Goal: Task Accomplishment & Management: Complete application form

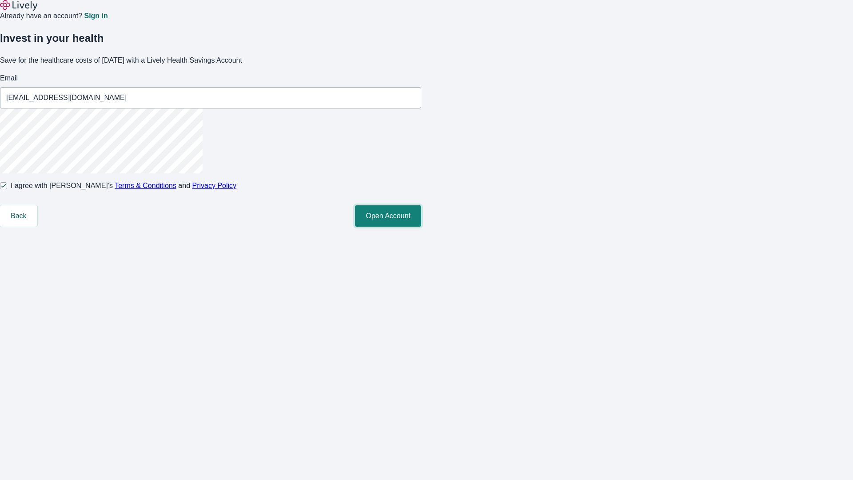
click at [421, 227] on button "Open Account" at bounding box center [388, 215] width 66 height 21
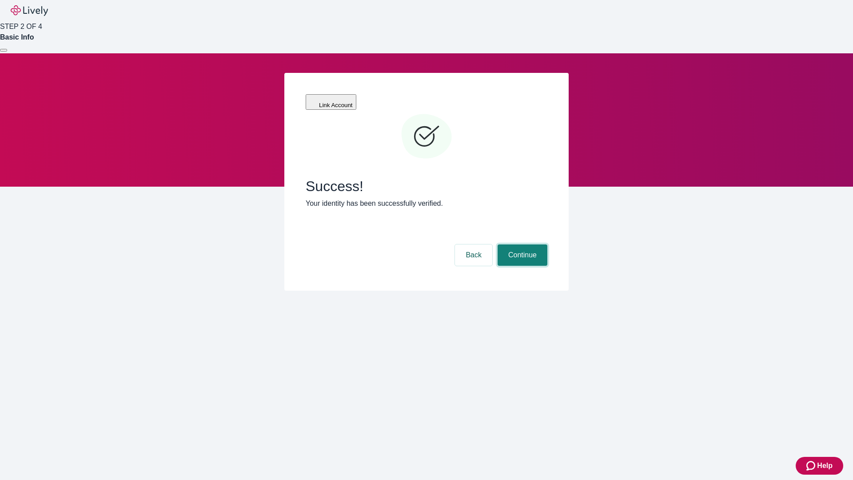
click at [521, 244] on button "Continue" at bounding box center [523, 254] width 50 height 21
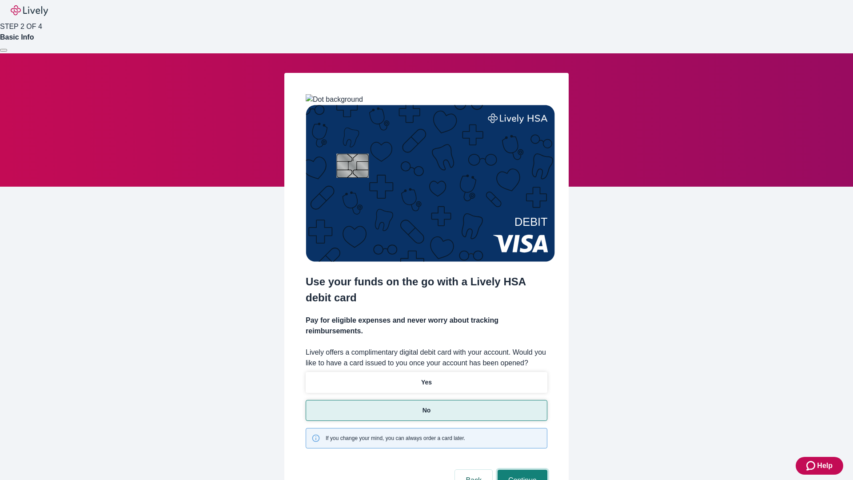
click at [521, 470] on button "Continue" at bounding box center [523, 480] width 50 height 21
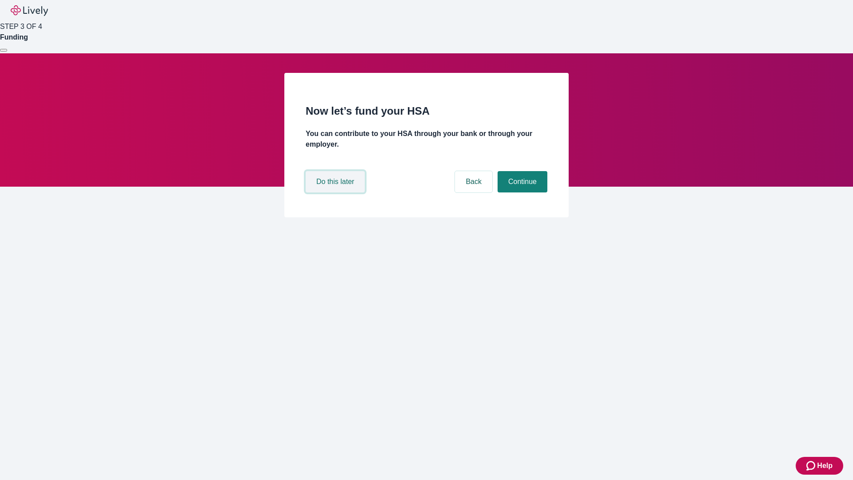
click at [336, 192] on button "Do this later" at bounding box center [335, 181] width 59 height 21
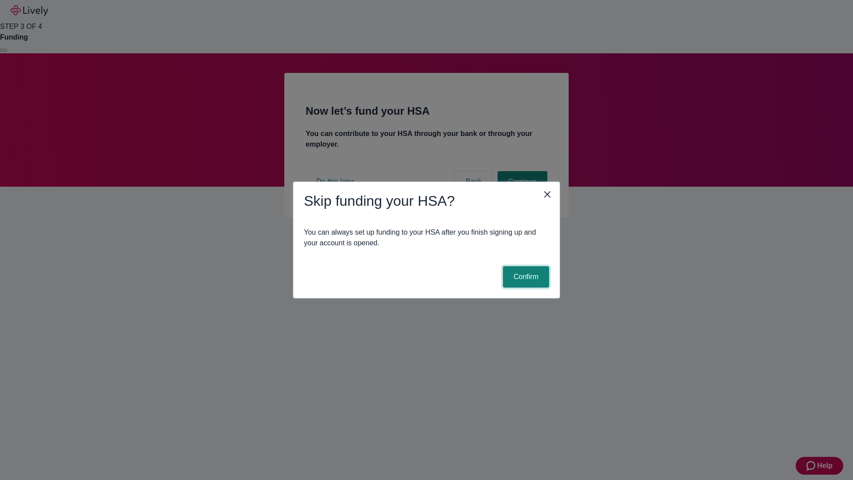
click at [525, 277] on button "Confirm" at bounding box center [526, 276] width 46 height 21
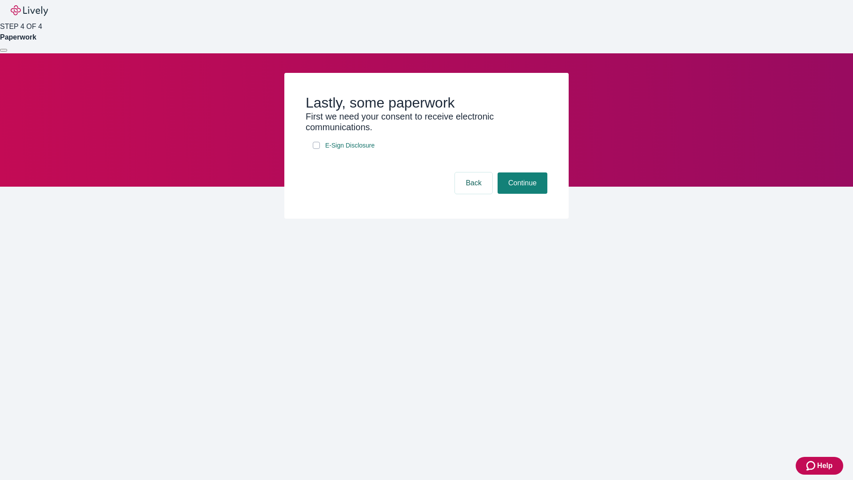
click at [316, 149] on input "E-Sign Disclosure" at bounding box center [316, 145] width 7 height 7
checkbox input "true"
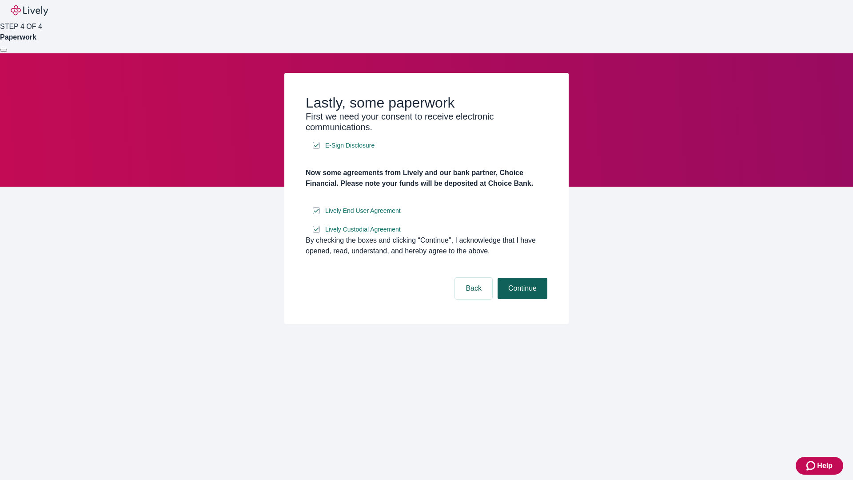
click at [521, 299] on button "Continue" at bounding box center [523, 288] width 50 height 21
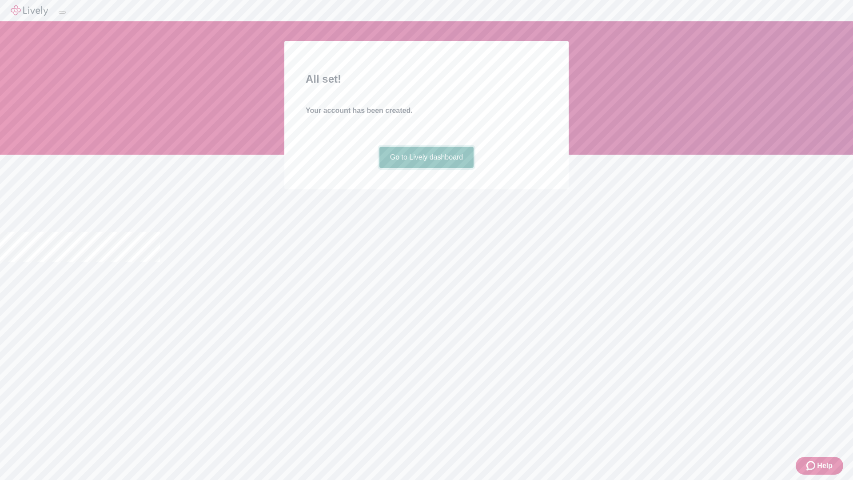
click at [426, 168] on link "Go to Lively dashboard" at bounding box center [427, 157] width 95 height 21
